Goal: Task Accomplishment & Management: Manage account settings

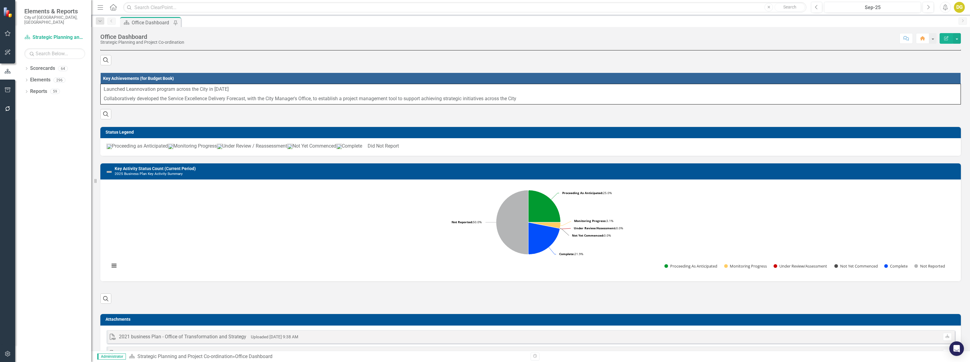
scroll to position [125, 0]
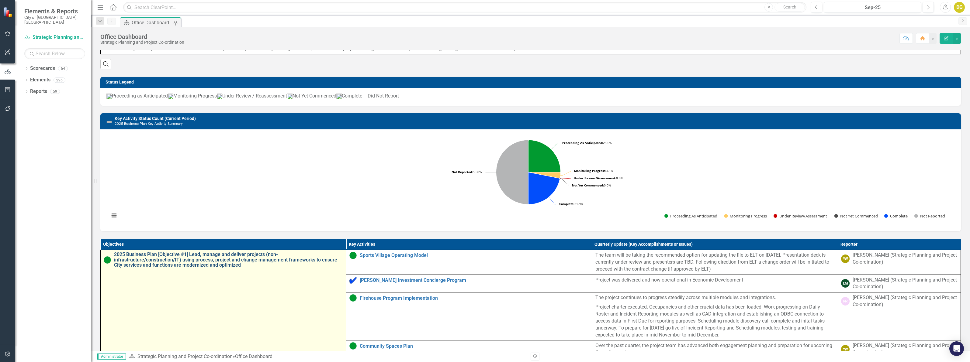
click at [206, 268] on link "2025 Business Plan [Objective #1] Lead, manage and deliver projects (non-infras…" at bounding box center [228, 260] width 229 height 16
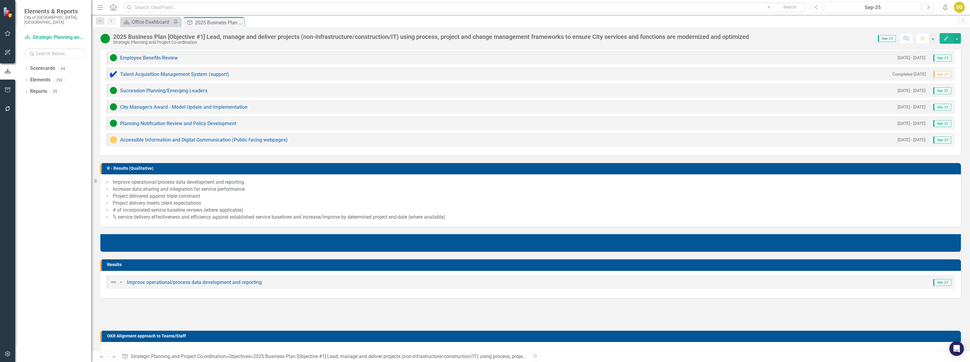
scroll to position [380, 0]
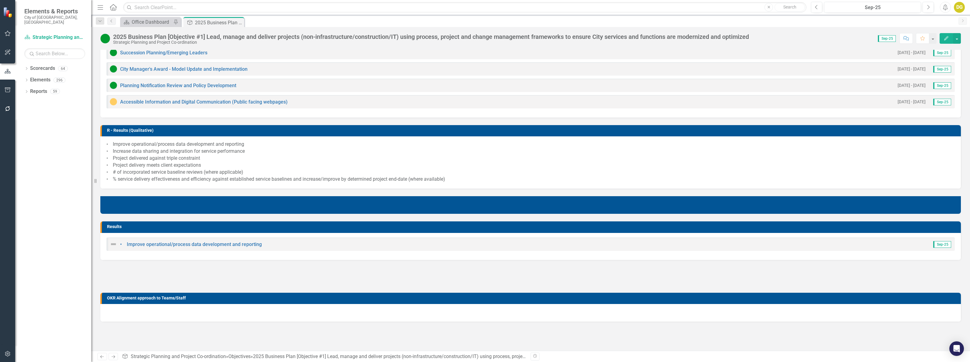
drag, startPoint x: 105, startPoint y: 123, endPoint x: 116, endPoint y: 135, distance: 15.7
click at [116, 135] on div "R - Results (Qualitative) • Improve operational/process data development and re…" at bounding box center [531, 153] width 870 height 71
click at [182, 85] on link "Planning Notification Review and Policy Development" at bounding box center [178, 86] width 116 height 6
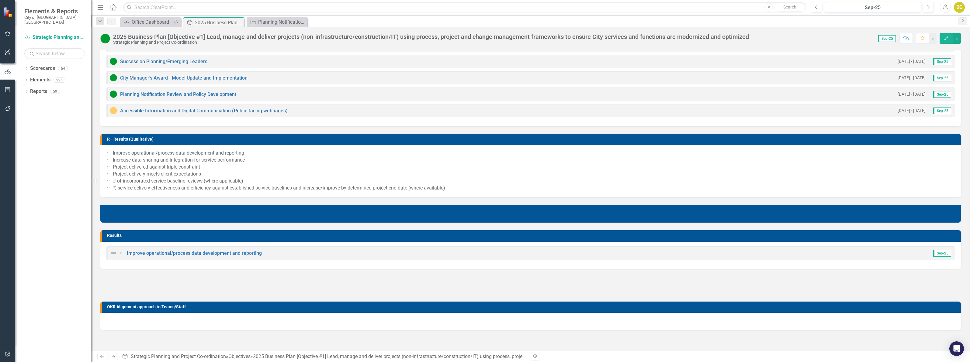
scroll to position [382, 0]
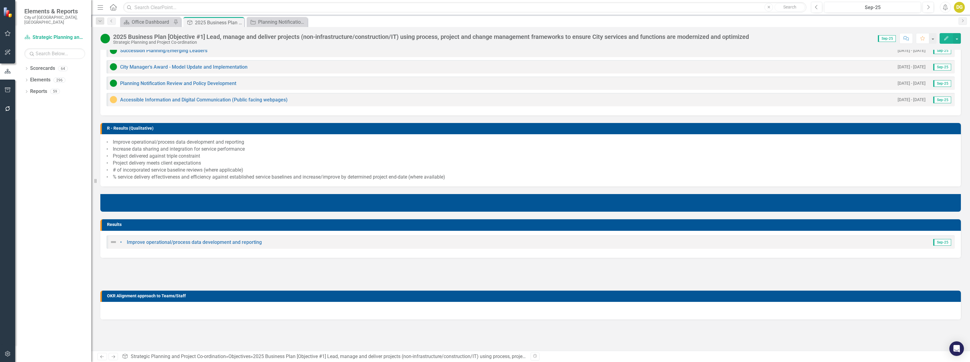
click at [960, 3] on div "DG" at bounding box center [959, 7] width 11 height 11
click at [933, 87] on link "Logout Log Out" at bounding box center [940, 87] width 48 height 11
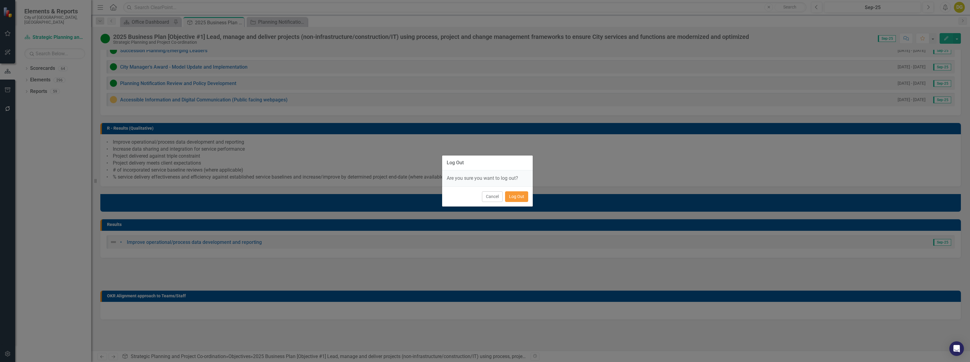
click at [514, 198] on button "Log Out" at bounding box center [516, 197] width 23 height 11
